Goal: Task Accomplishment & Management: Complete application form

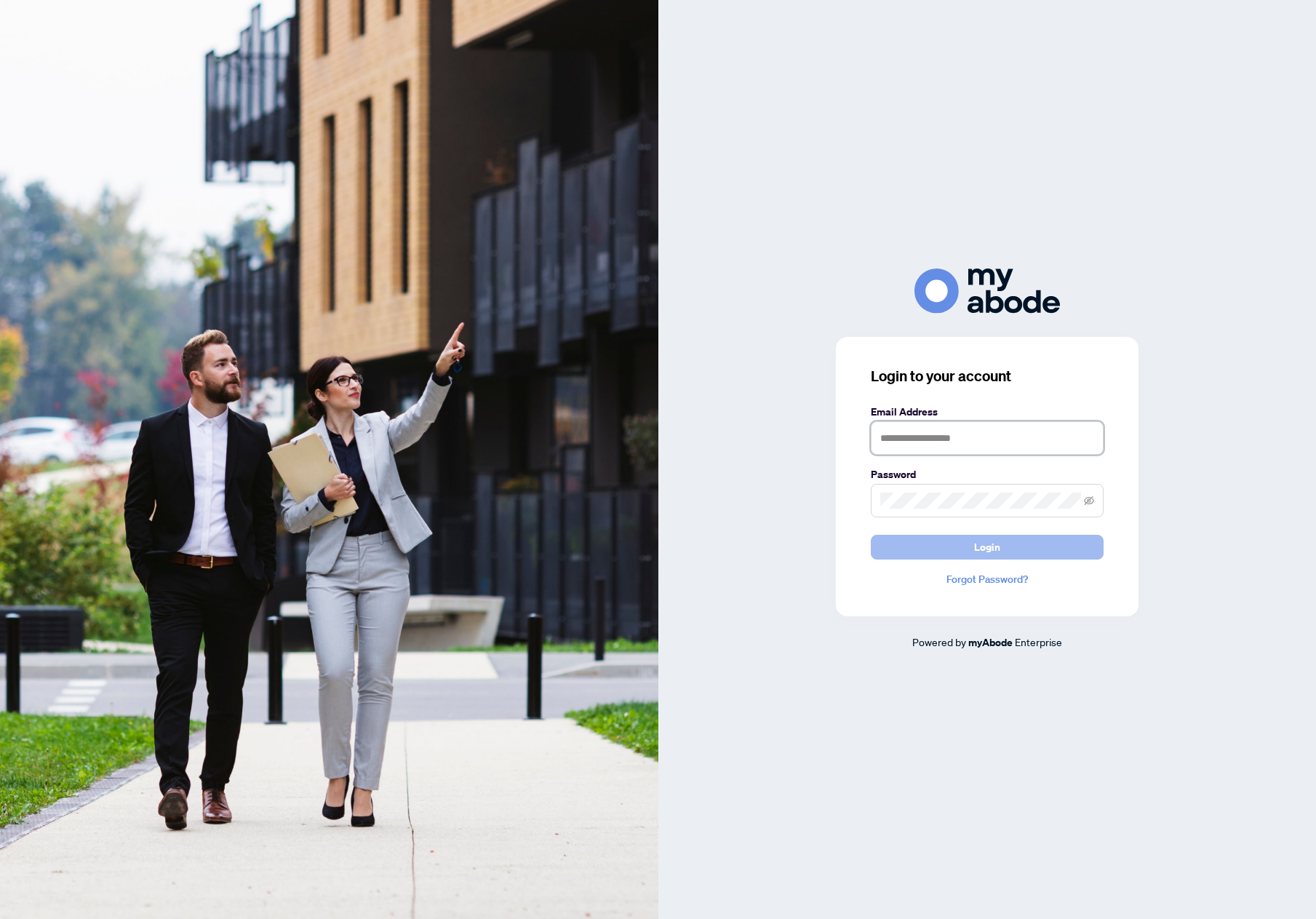
type input "**********"
click at [996, 547] on span "Login" at bounding box center [987, 547] width 26 height 23
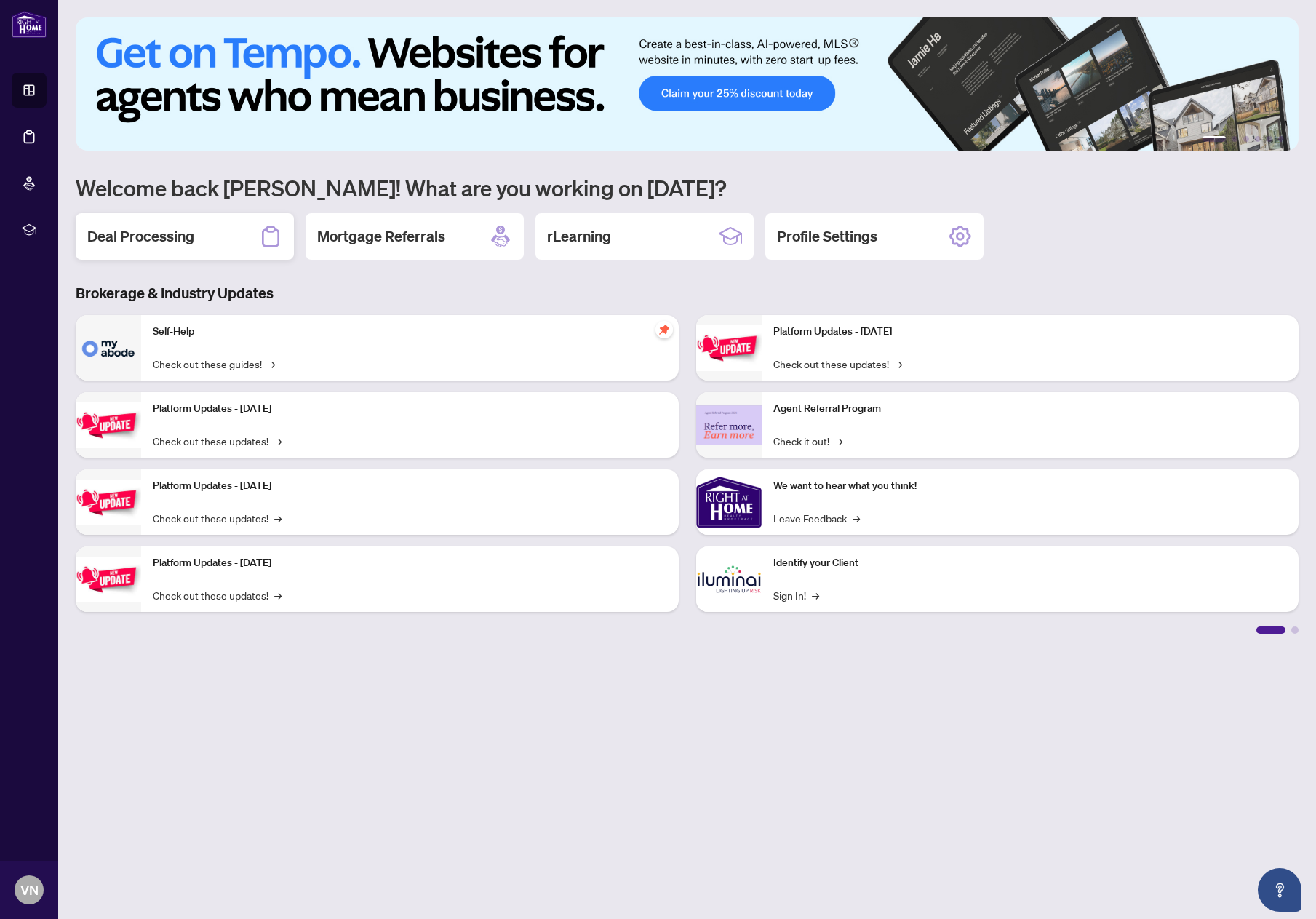
click at [153, 230] on h2 "Deal Processing" at bounding box center [141, 236] width 107 height 20
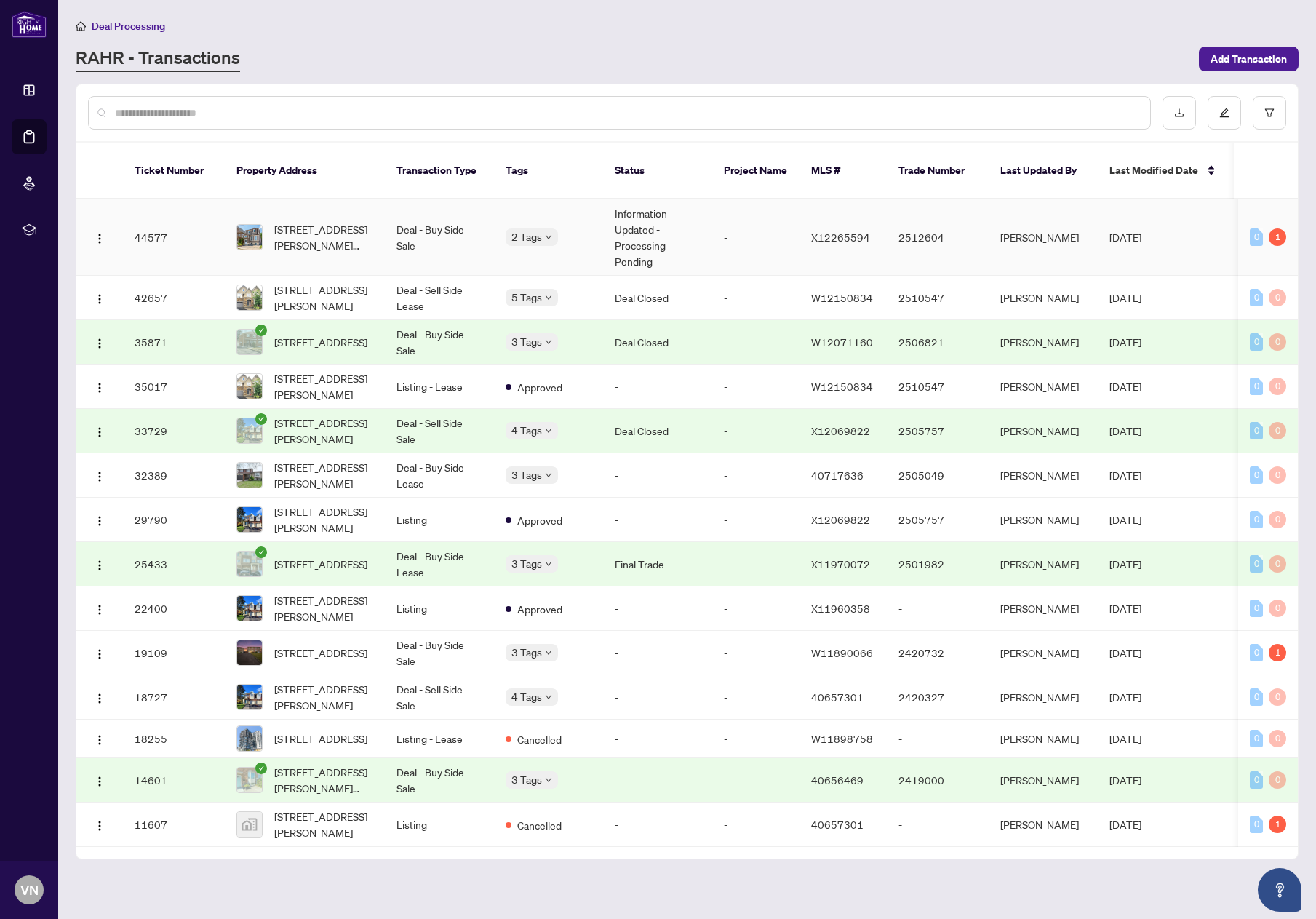
click at [1282, 228] on div "1" at bounding box center [1277, 237] width 18 height 18
click at [316, 221] on span "[STREET_ADDRESS][PERSON_NAME][PERSON_NAME]" at bounding box center [324, 237] width 99 height 32
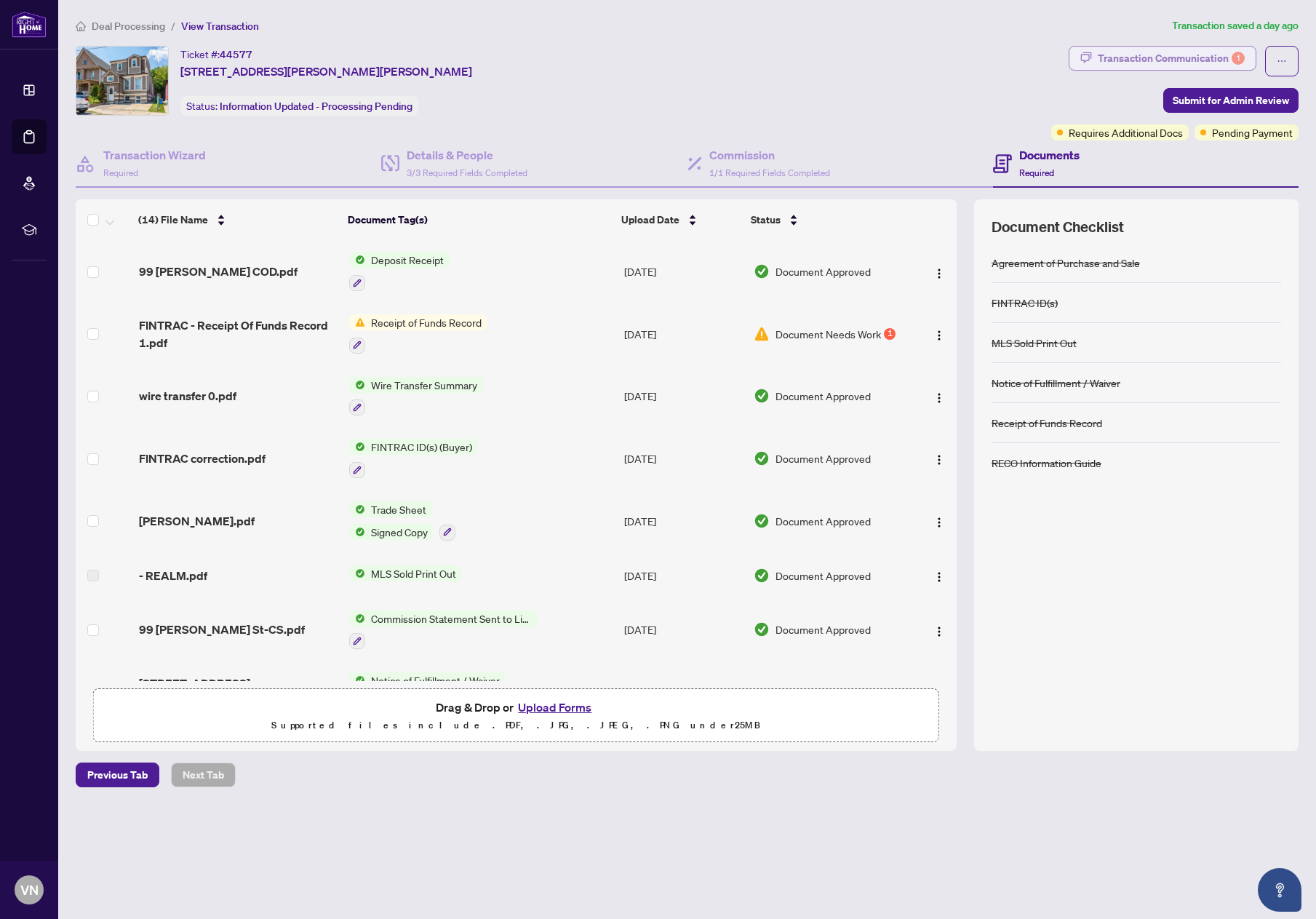
click at [1153, 55] on div "Transaction Communication 1" at bounding box center [1171, 58] width 147 height 23
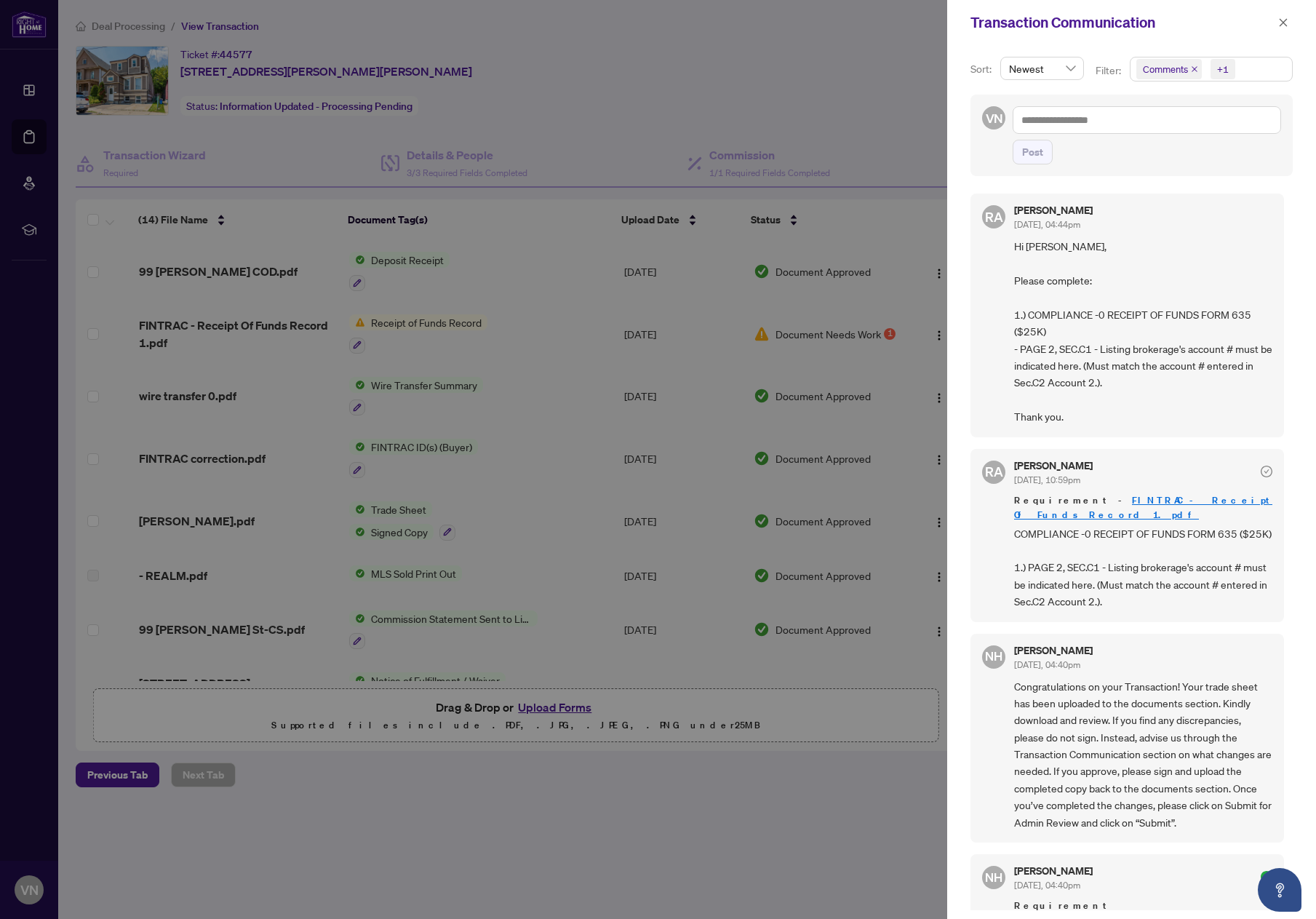
click at [1123, 494] on link "FINTRAC - Receipt Of Funds Record 1.pdf" at bounding box center [1143, 507] width 259 height 27
click at [985, 170] on div "VN Post" at bounding box center [1132, 135] width 322 height 82
click at [972, 279] on div "[PERSON_NAME] [DATE], 04:44pm Hi [PERSON_NAME], Please complete: 1.) COMPLIANCE…" at bounding box center [1128, 314] width 314 height 243
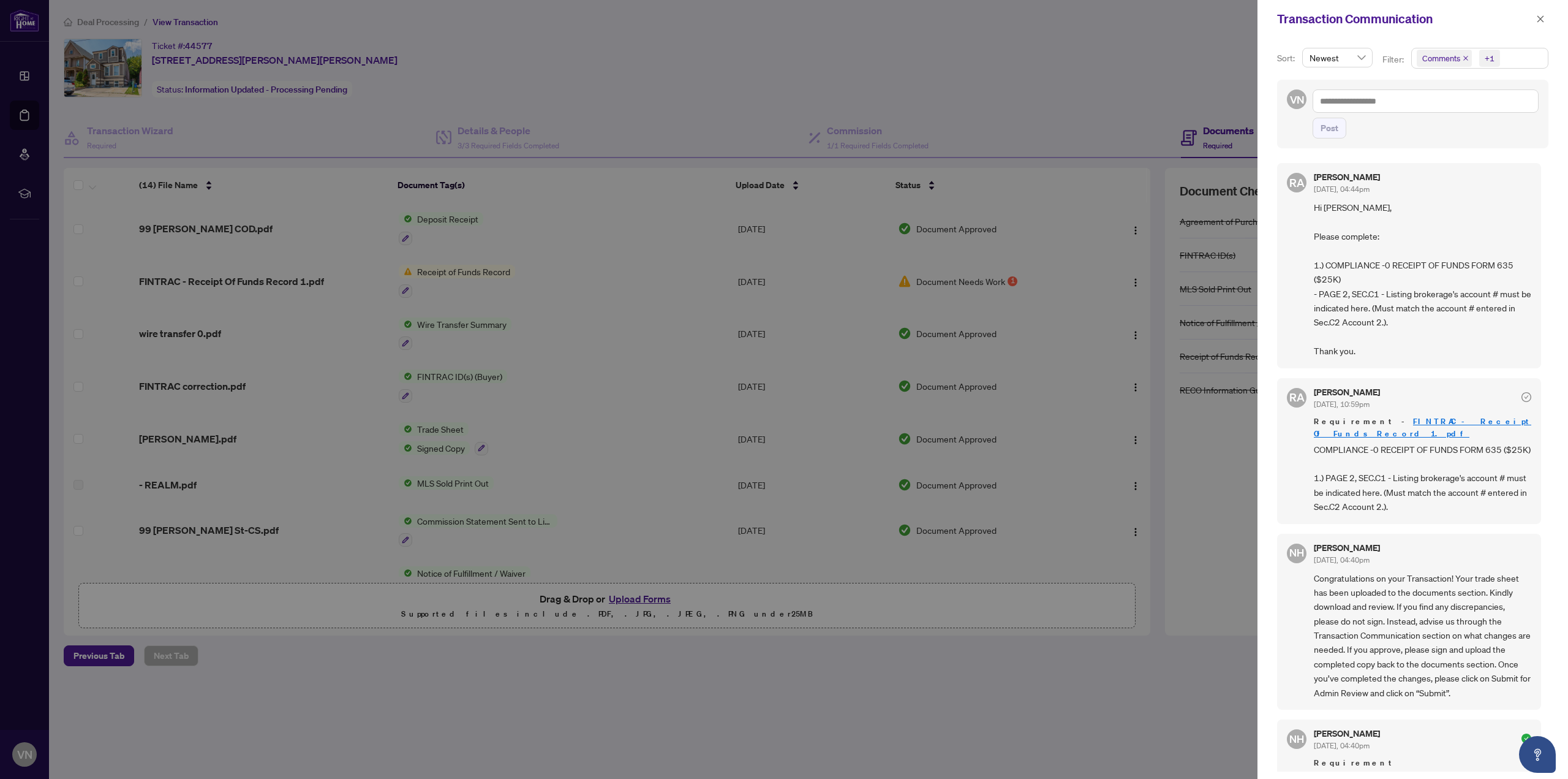
click at [1107, 74] on div at bounding box center [784, 389] width 1568 height 779
click at [816, 738] on div at bounding box center [784, 389] width 1568 height 779
click at [1107, 11] on span "button" at bounding box center [1541, 19] width 8 height 20
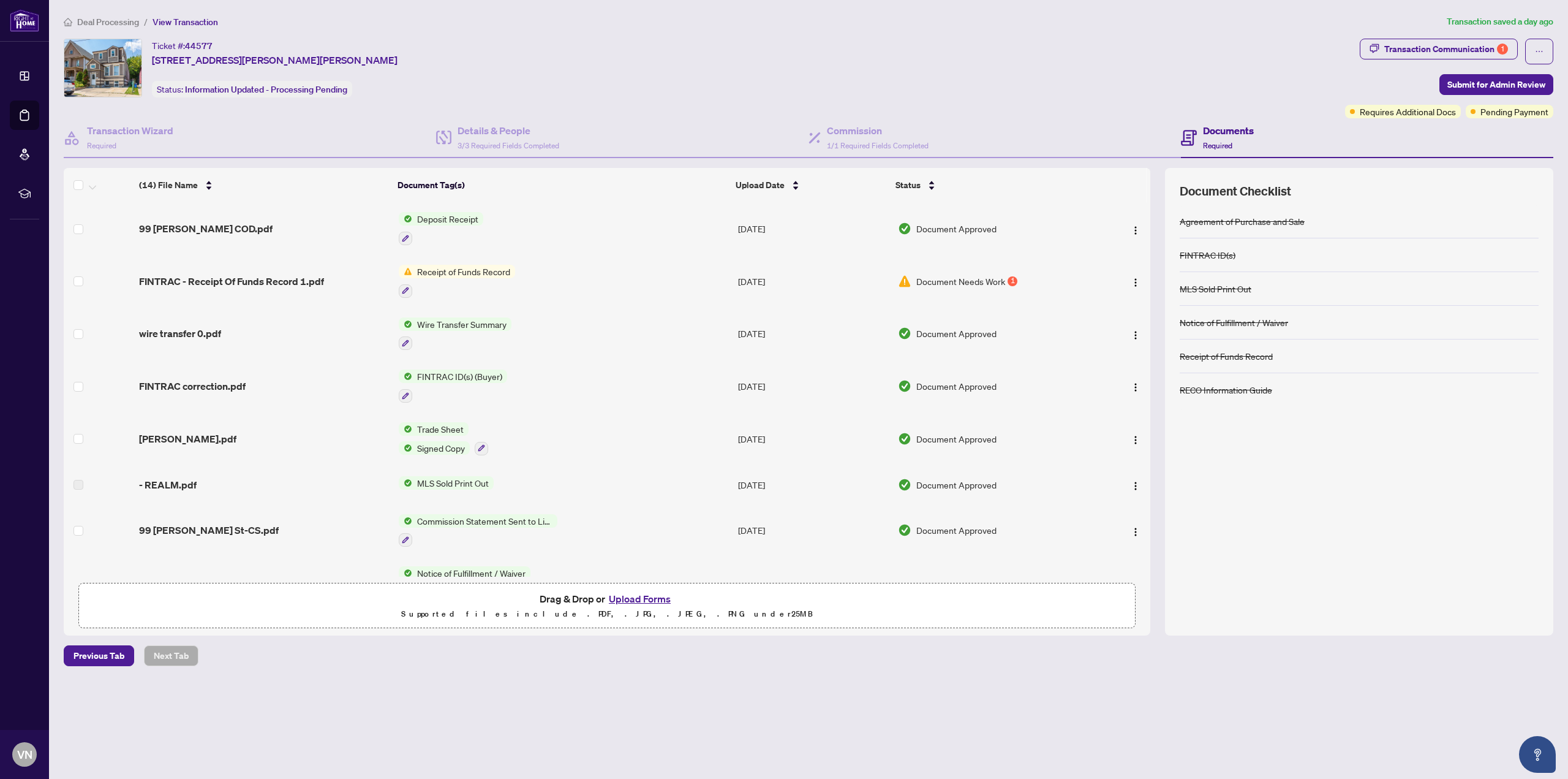
click at [633, 598] on button "Upload Forms" at bounding box center [640, 598] width 70 height 16
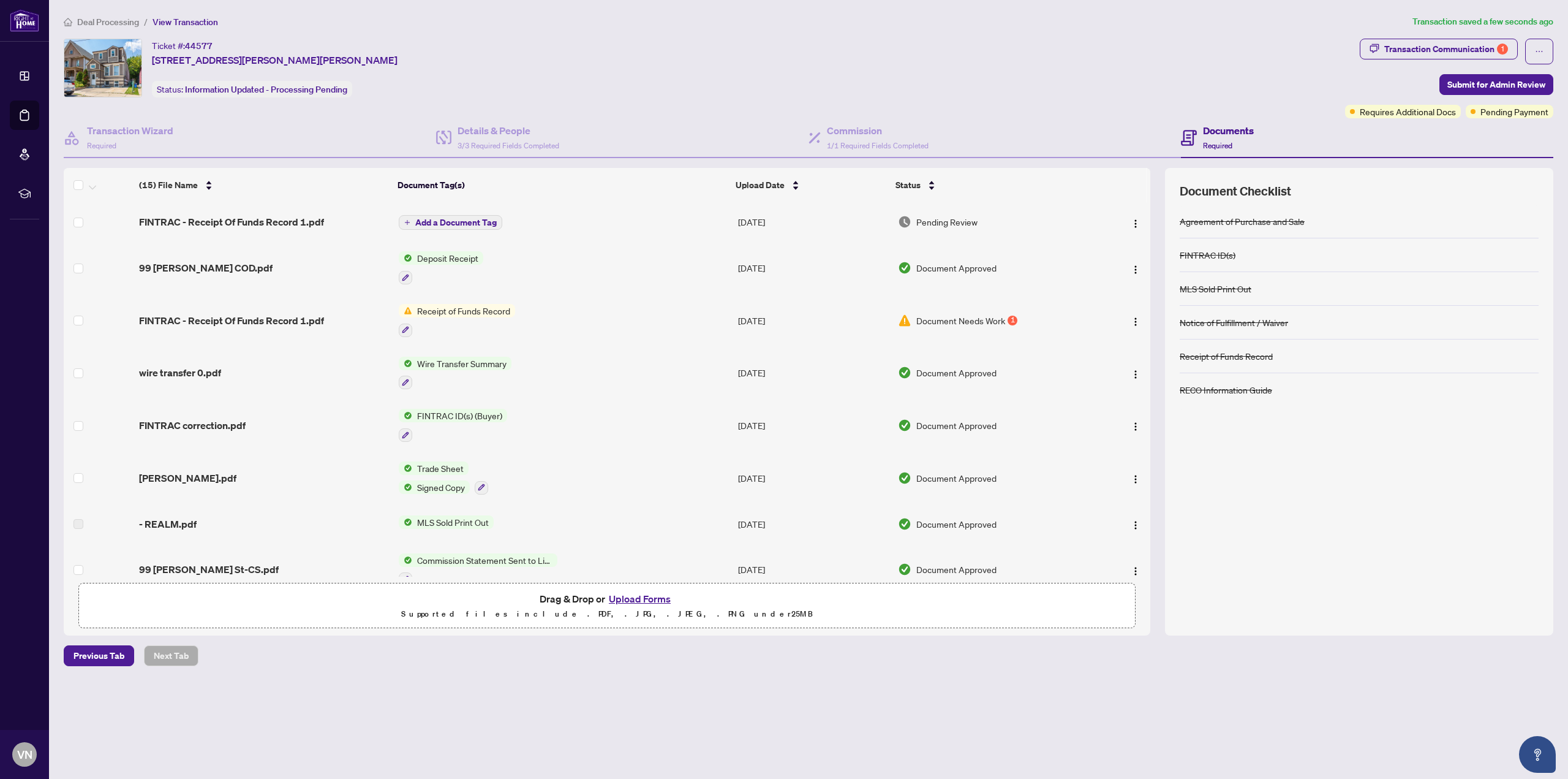
click at [470, 223] on span "Add a Document Tag" at bounding box center [456, 223] width 81 height 8
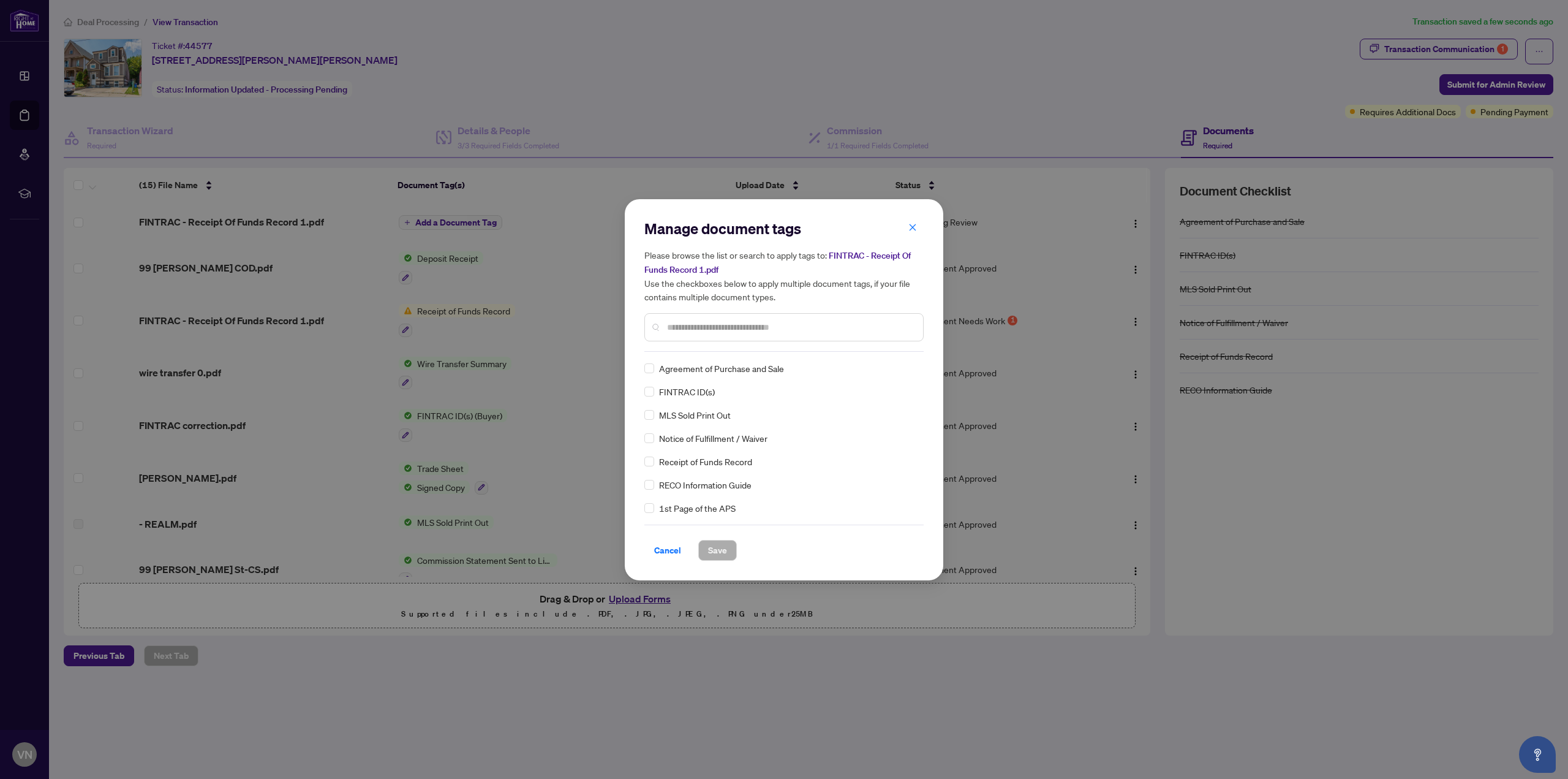
click at [694, 325] on input "text" at bounding box center [790, 327] width 246 height 13
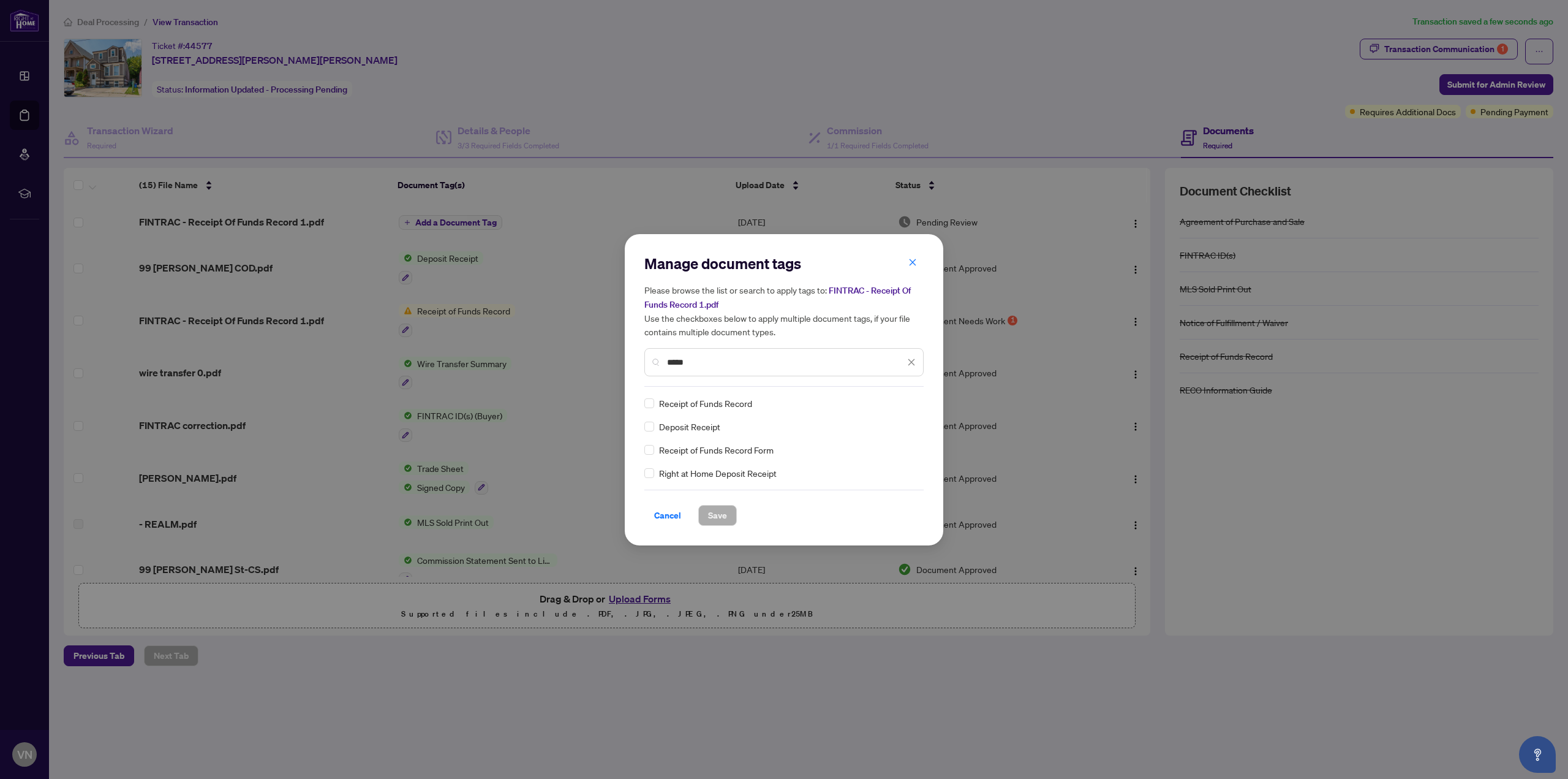
type input "*****"
click at [692, 402] on span "Receipt of Funds Record" at bounding box center [706, 402] width 93 height 13
click at [713, 518] on span "Save" at bounding box center [718, 516] width 19 height 20
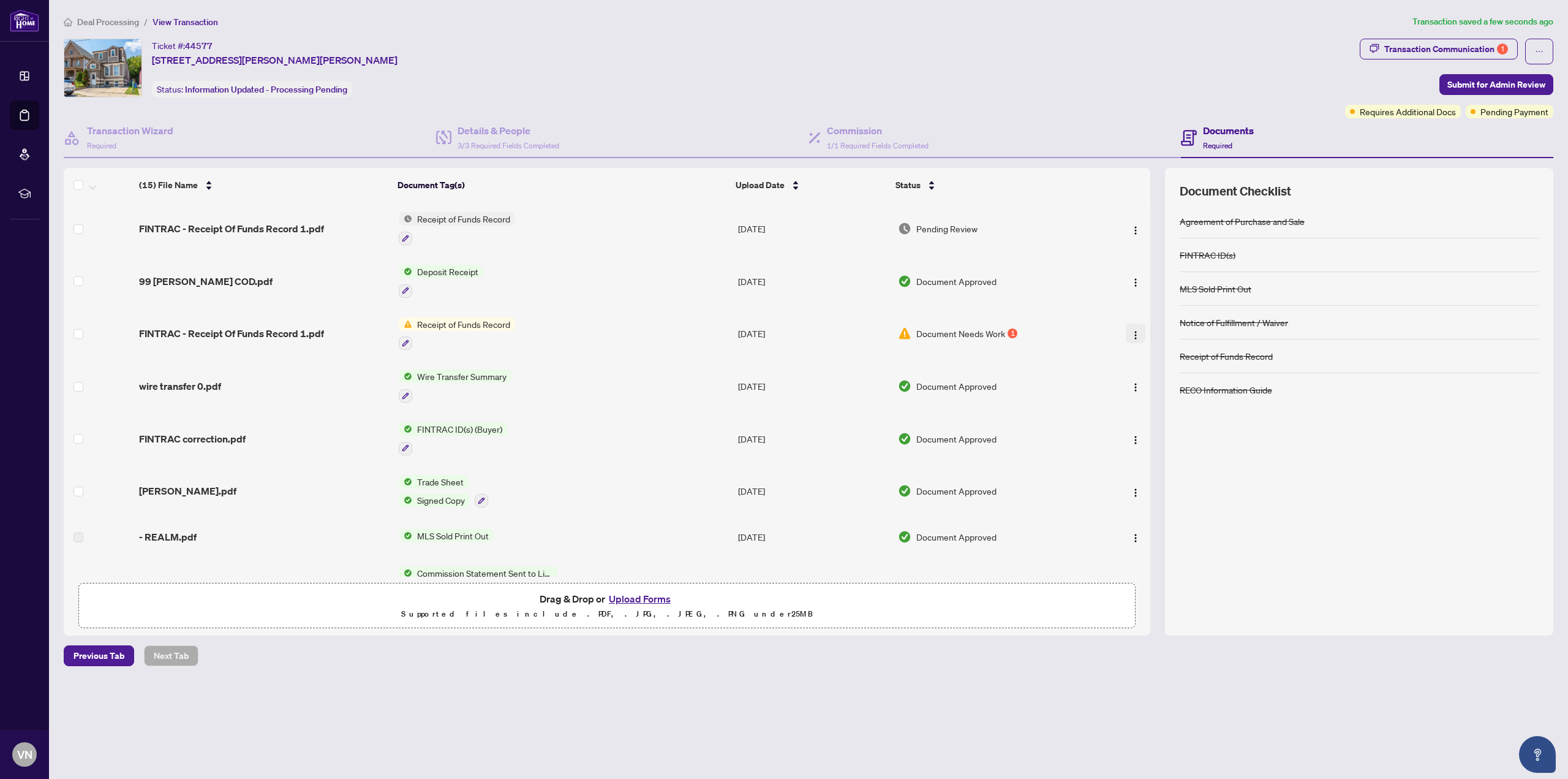
click at [1107, 334] on img "button" at bounding box center [1135, 335] width 10 height 10
click at [1107, 474] on span "Archive" at bounding box center [1190, 472] width 117 height 13
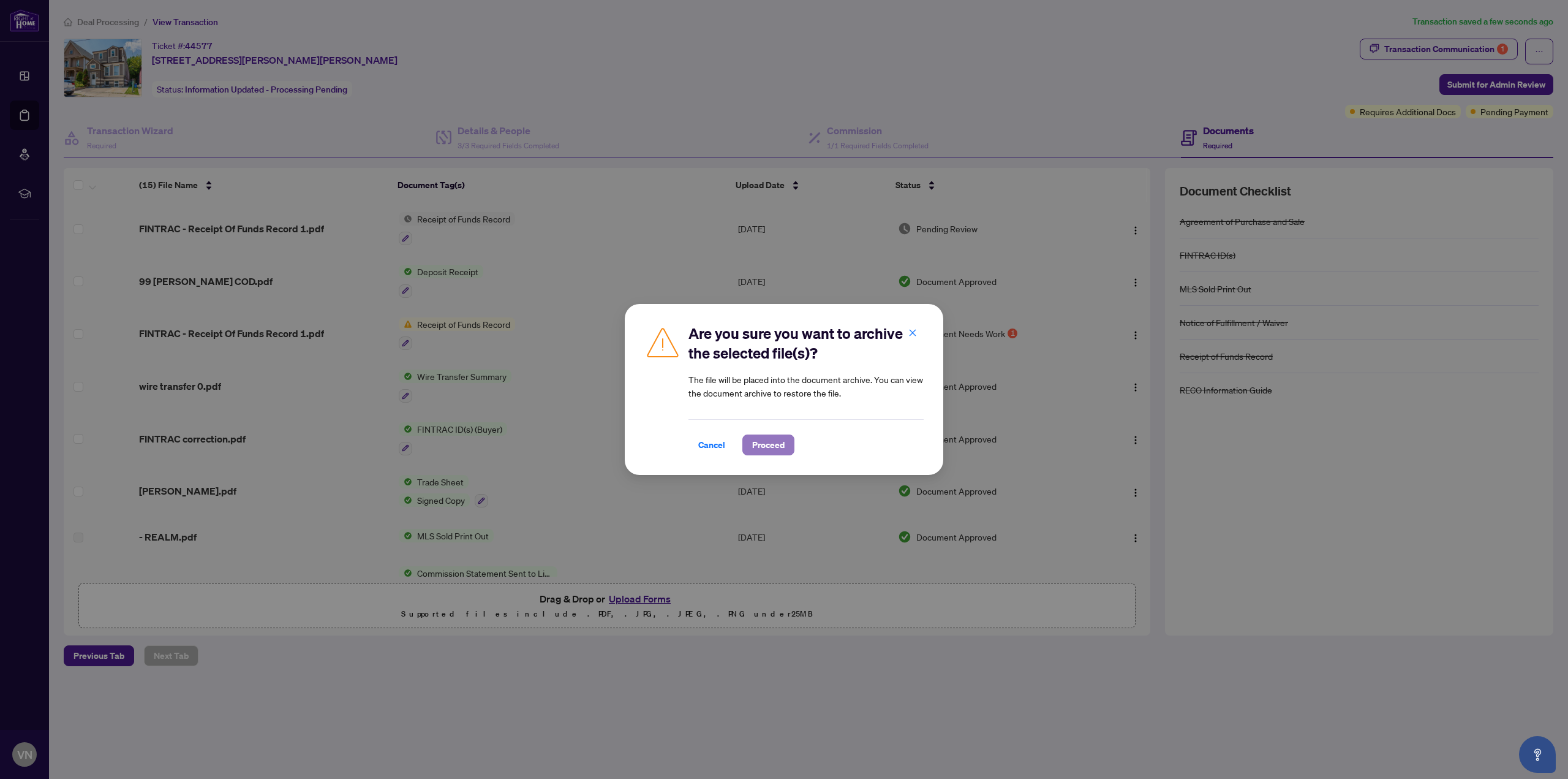
click at [753, 447] on span "Proceed" at bounding box center [768, 445] width 32 height 20
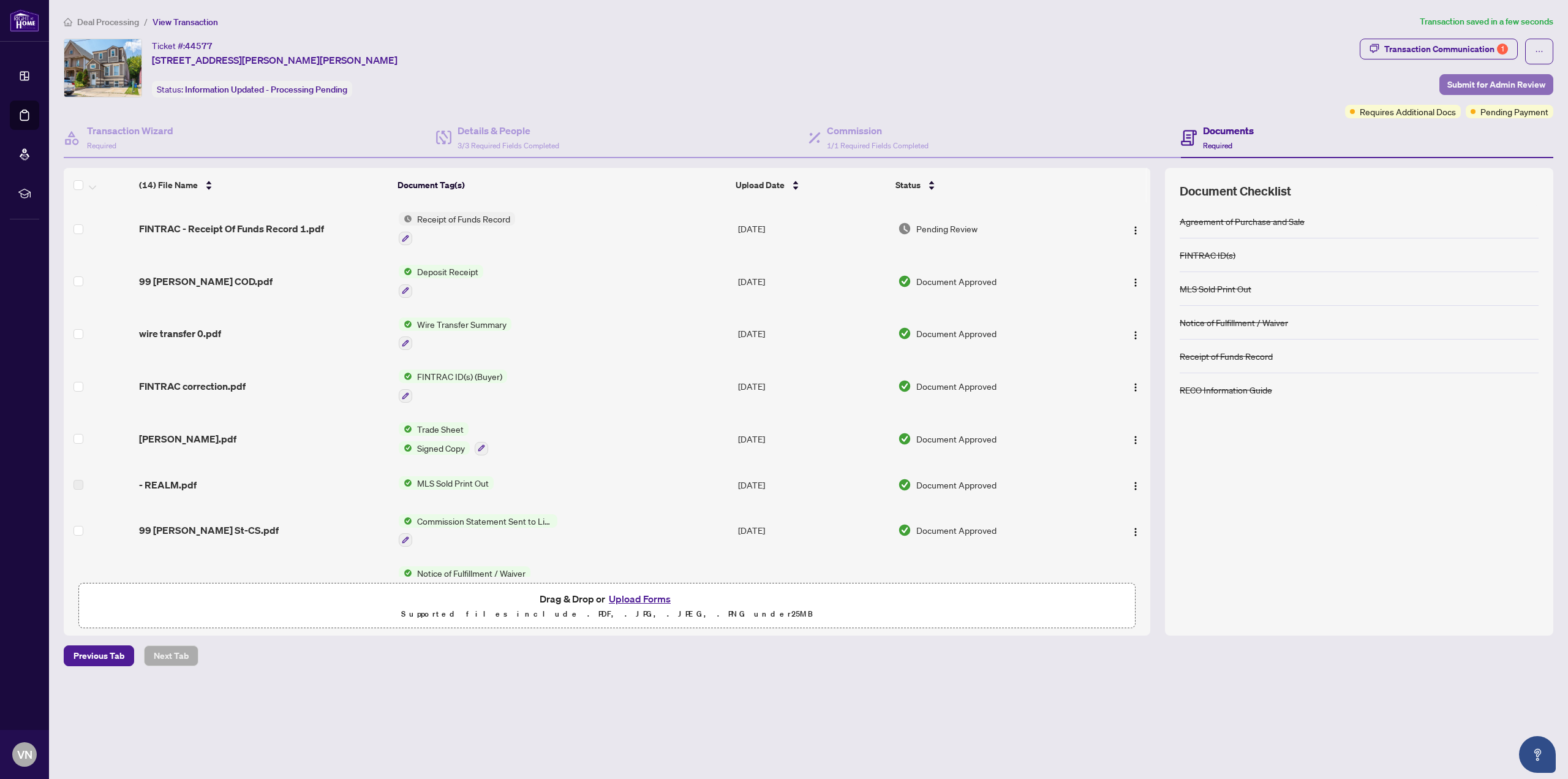
click at [1107, 86] on span "Submit for Admin Review" at bounding box center [1497, 84] width 98 height 20
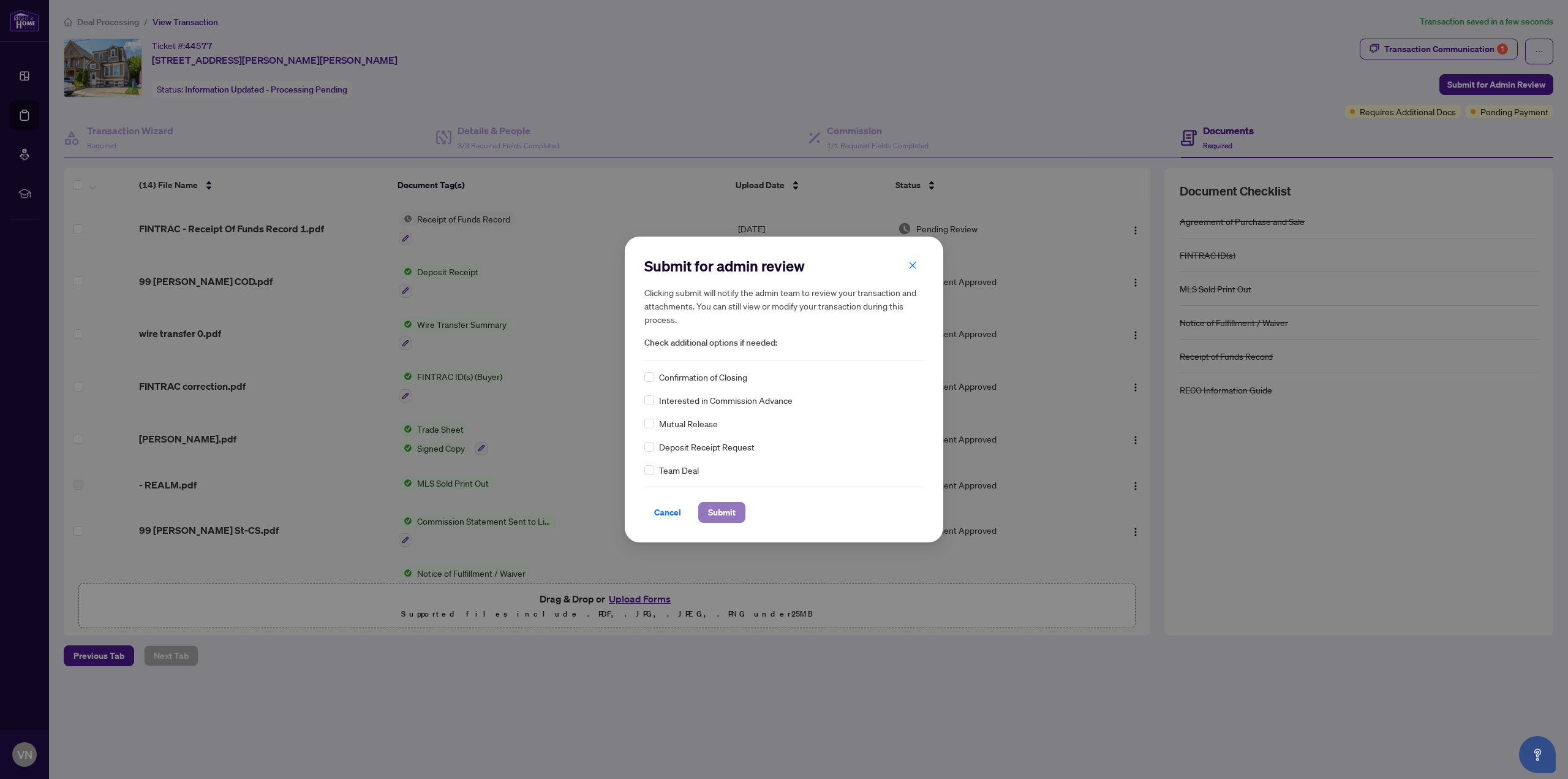
click at [709, 509] on span "Submit" at bounding box center [722, 512] width 27 height 20
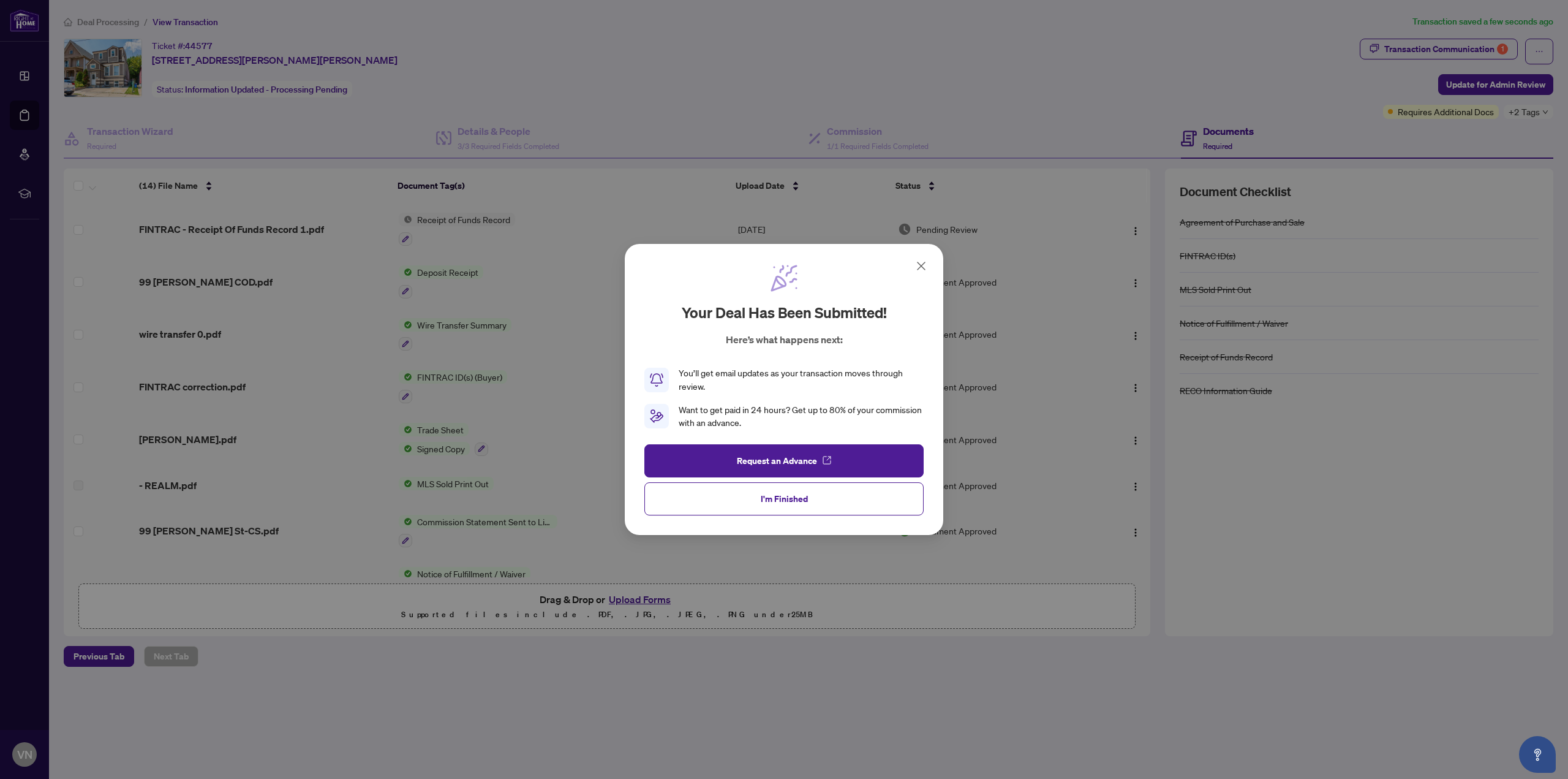
click at [923, 263] on icon at bounding box center [921, 266] width 7 height 7
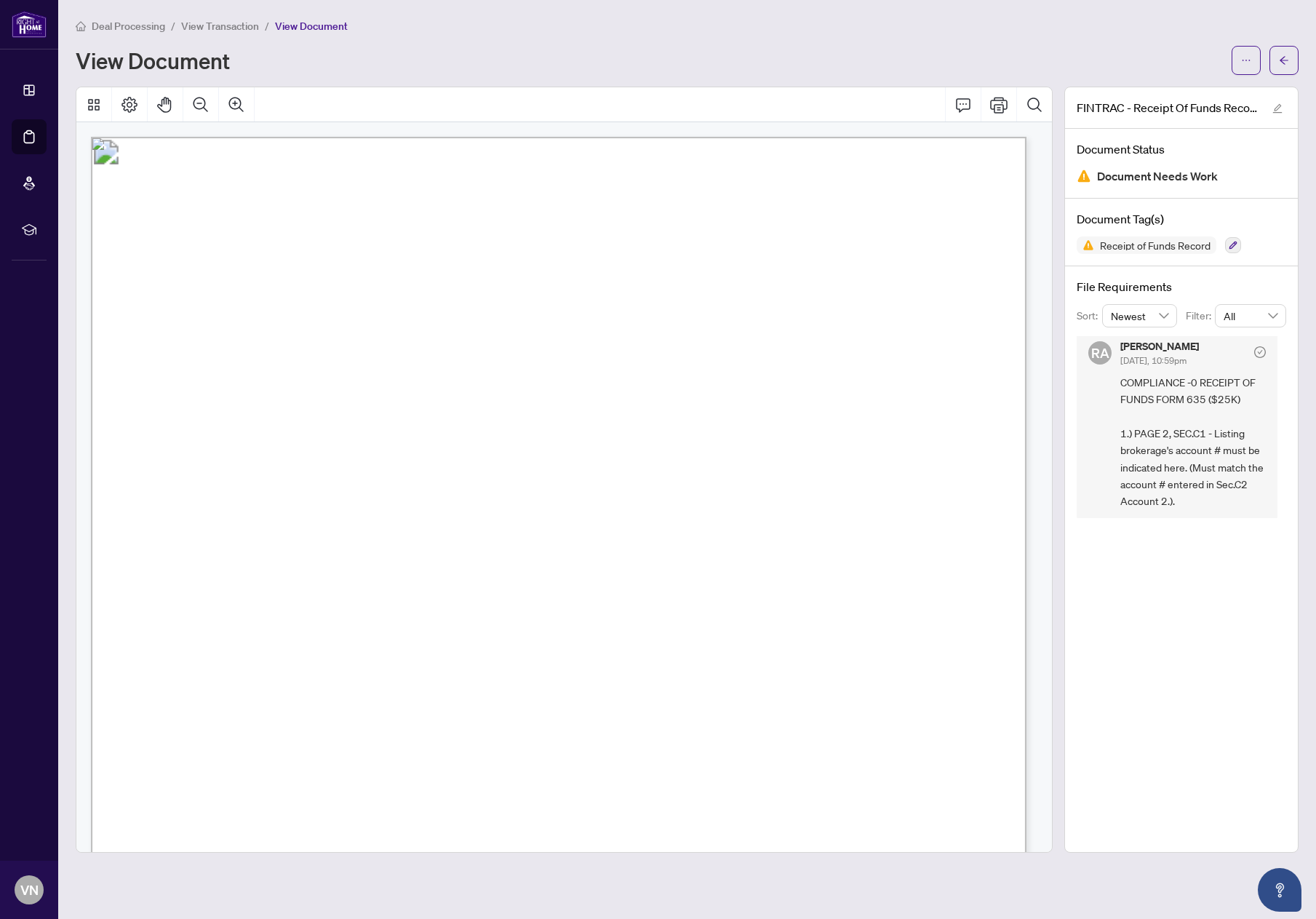
scroll to position [9, 0]
